Goal: Transaction & Acquisition: Book appointment/travel/reservation

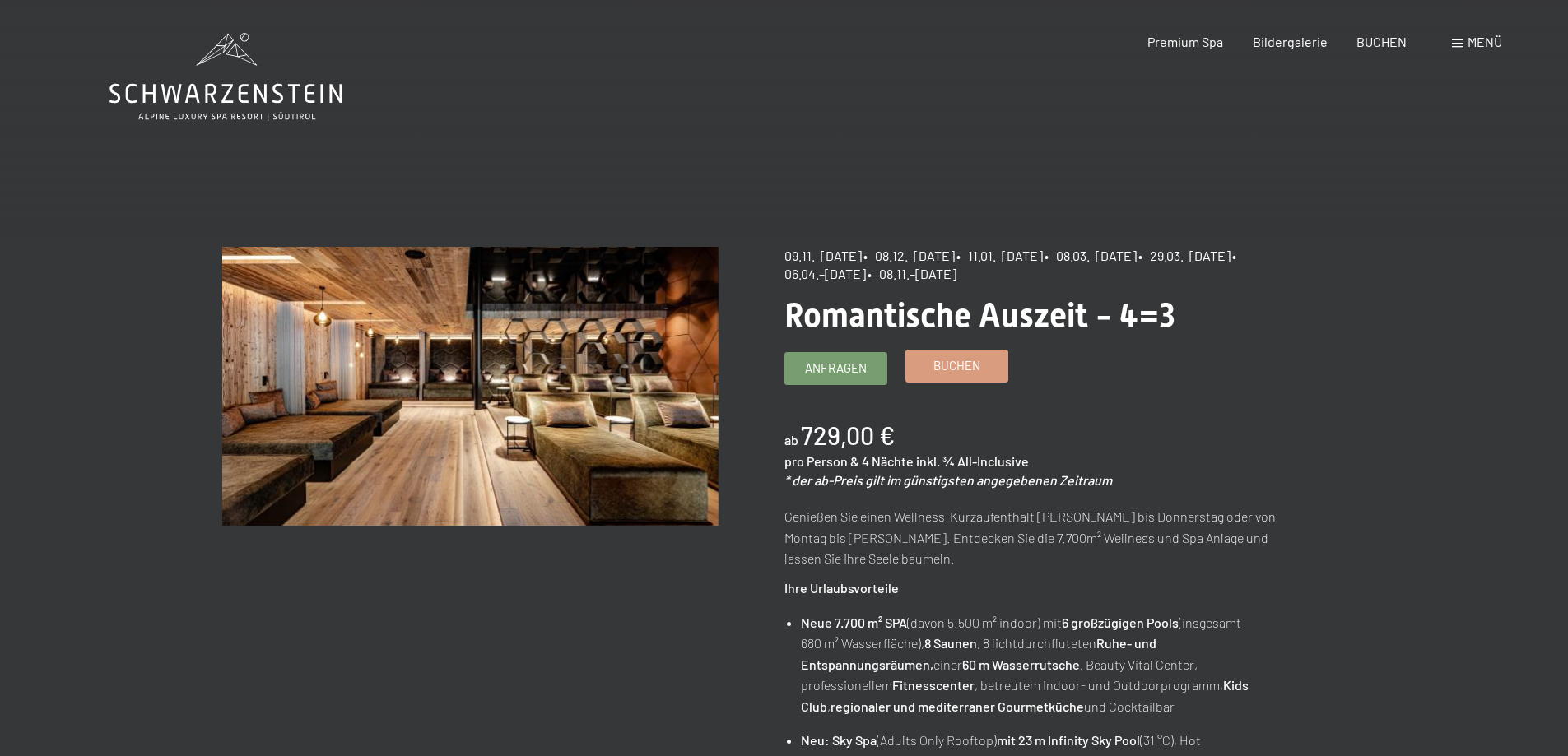
click at [985, 363] on link "Buchen" at bounding box center [956, 366] width 101 height 31
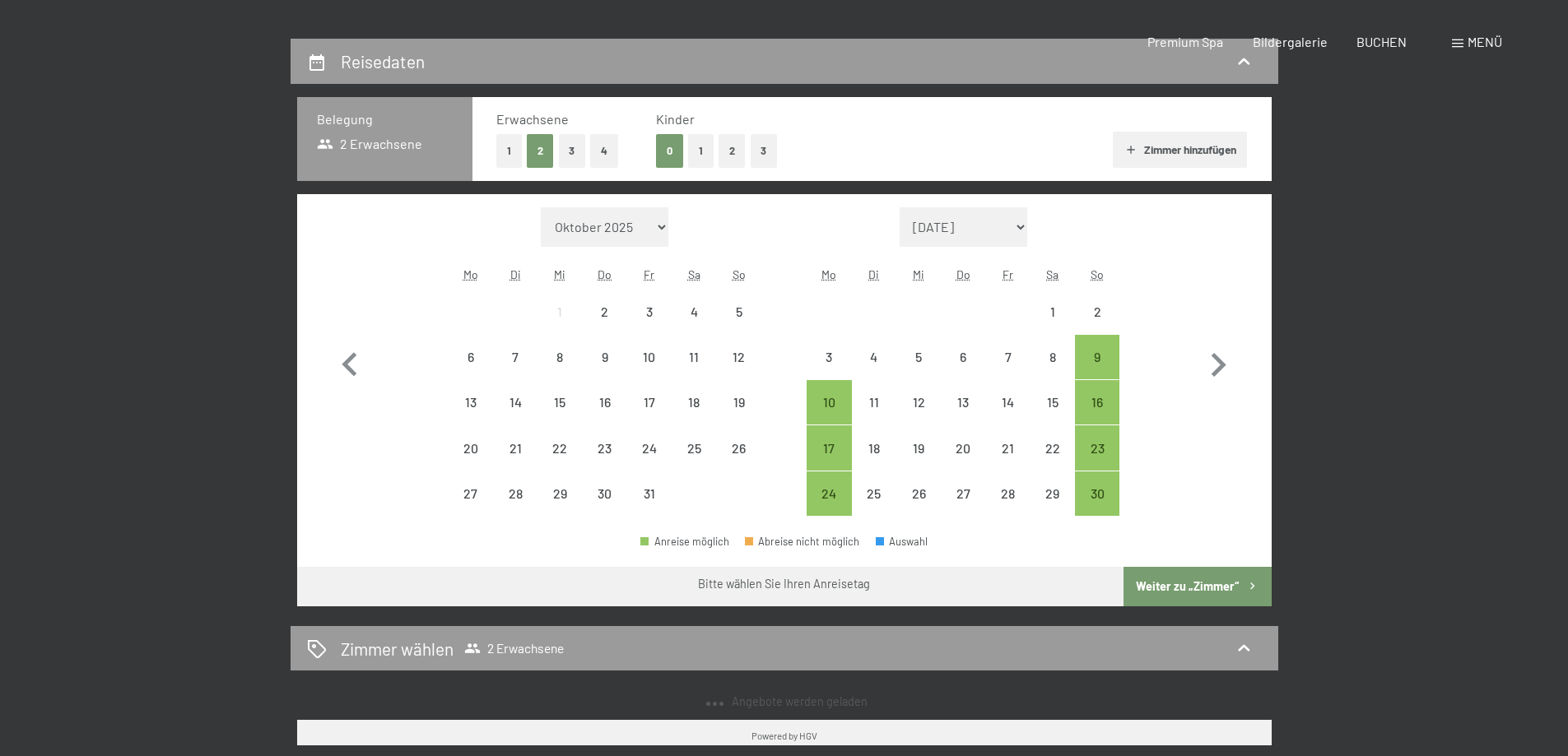
select select "2025-11-01"
select select "2025-12-01"
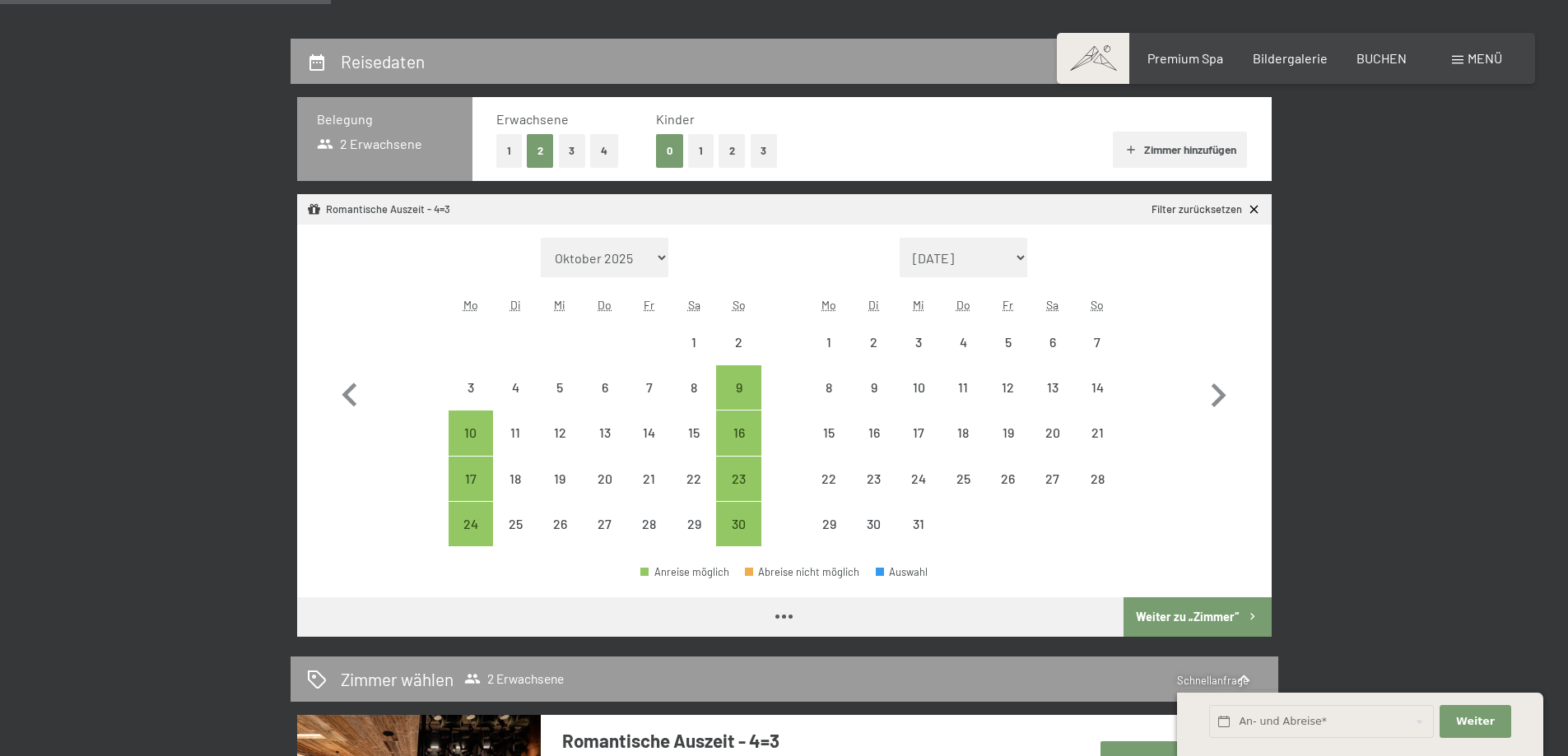
scroll to position [411, 0]
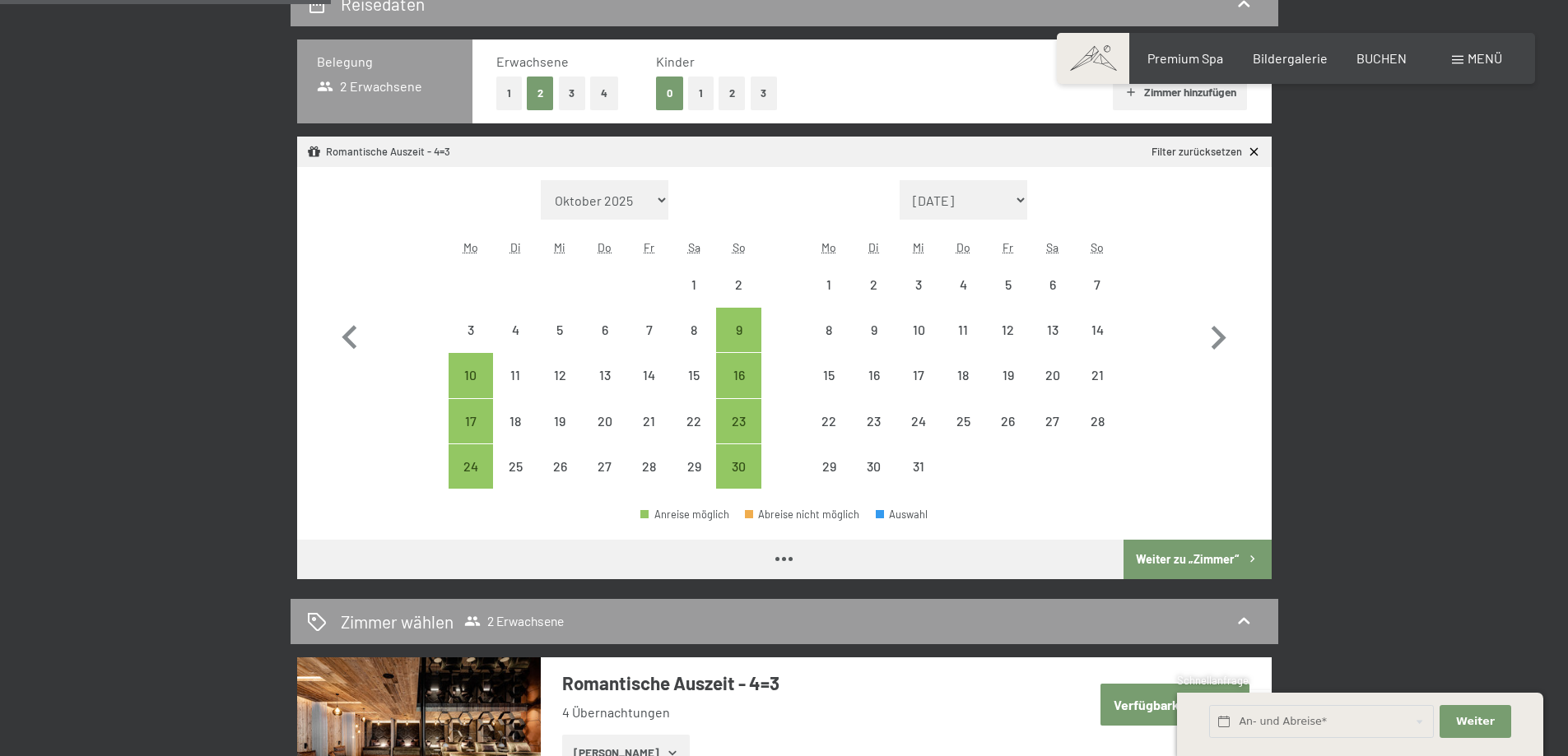
select select "2025-11-01"
select select "2025-12-01"
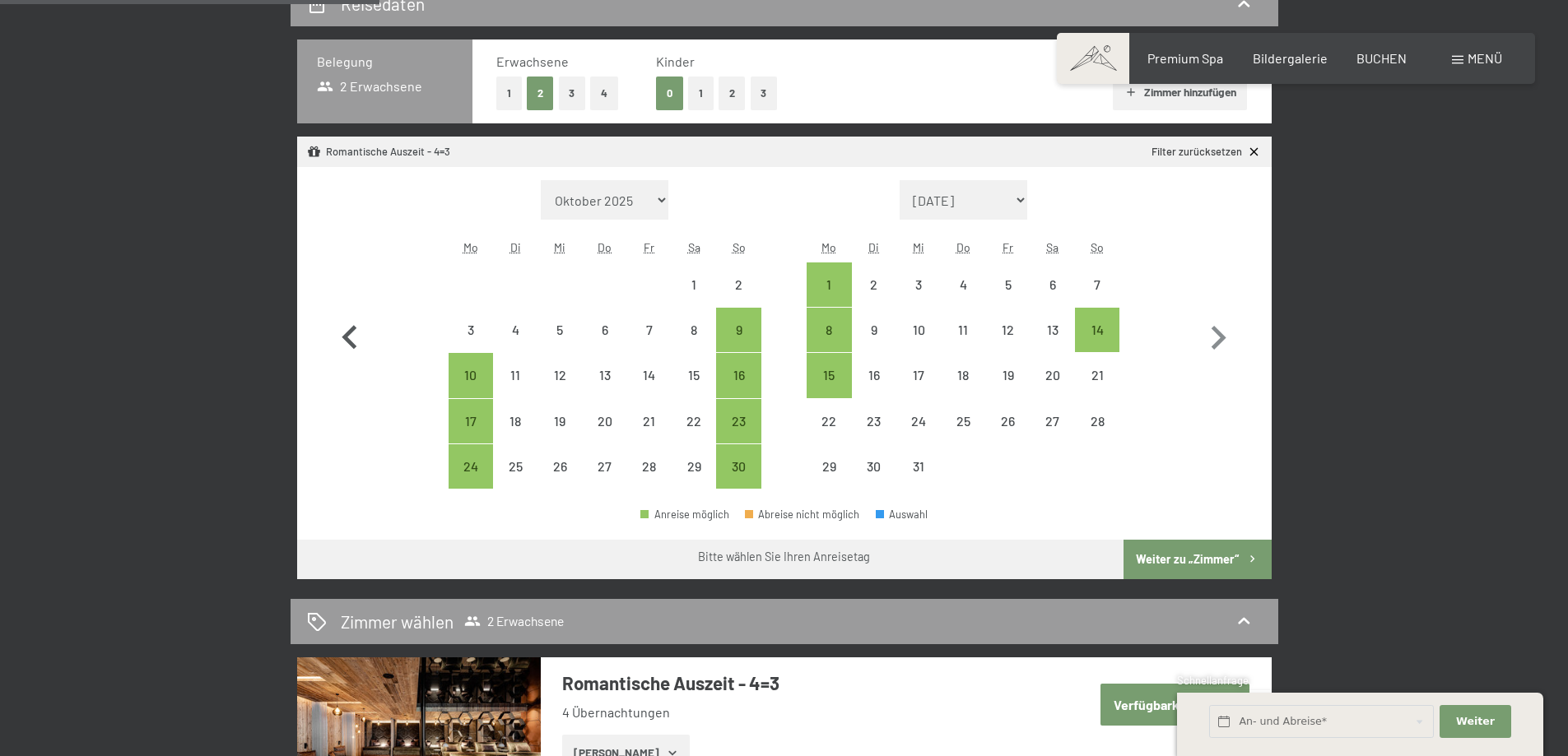
click at [349, 325] on icon "button" at bounding box center [350, 339] width 48 height 48
